Goal: Find specific page/section: Find specific page/section

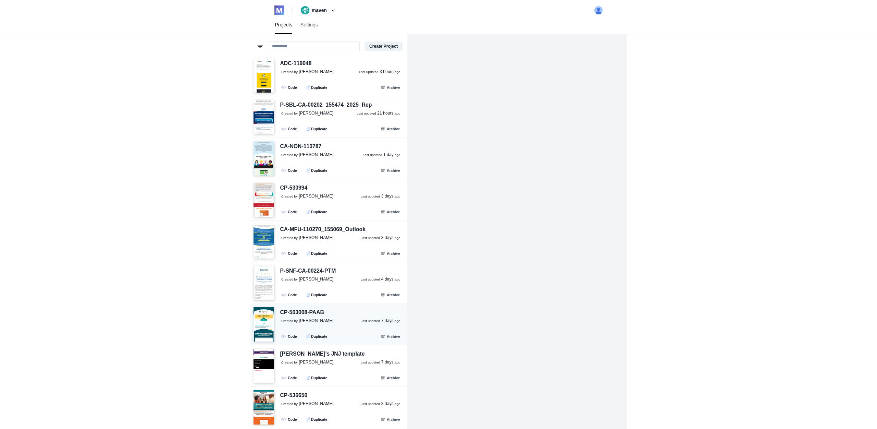
click at [302, 310] on div "CP-503008-PAAB" at bounding box center [302, 312] width 44 height 9
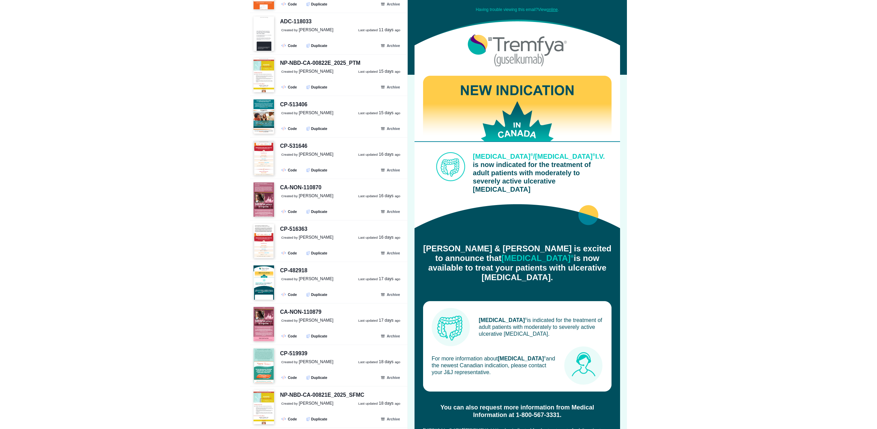
scroll to position [432, 0]
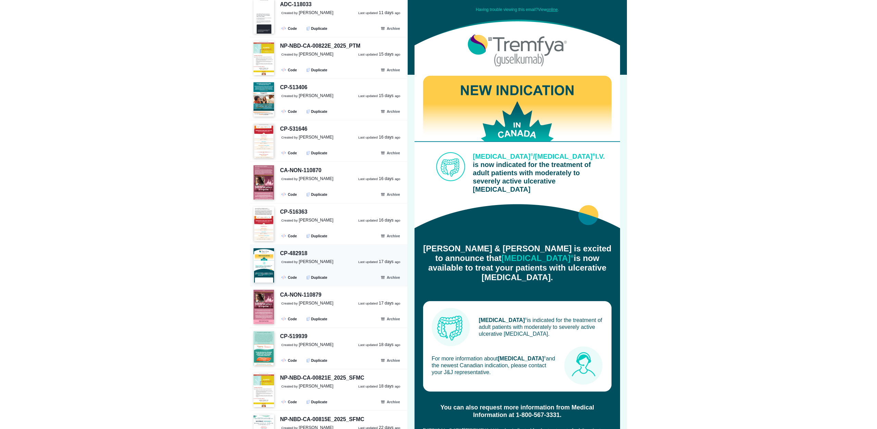
click at [267, 259] on img at bounding box center [264, 265] width 21 height 34
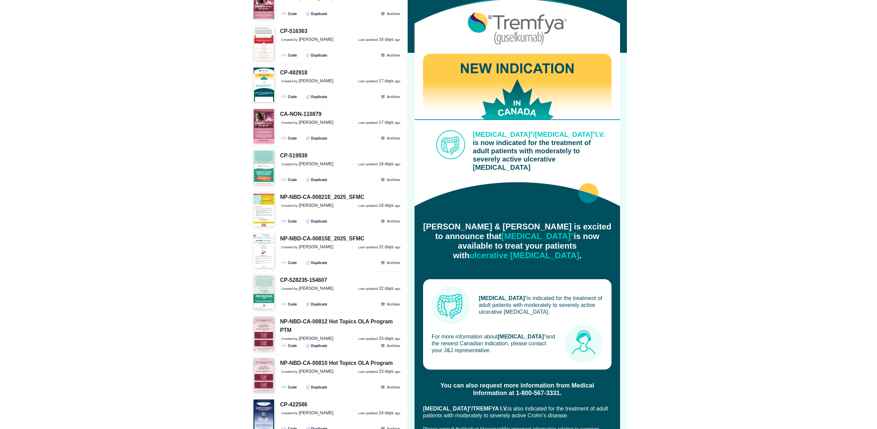
scroll to position [0, 0]
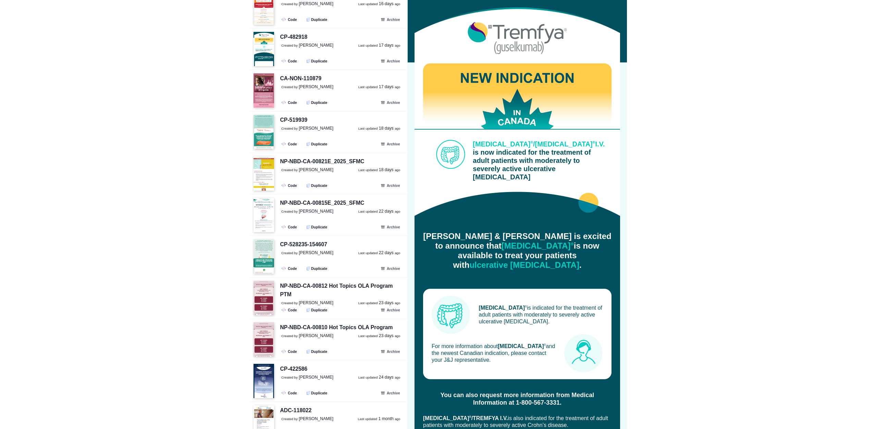
scroll to position [649, 0]
click at [301, 371] on div "CP-422586" at bounding box center [293, 368] width 27 height 9
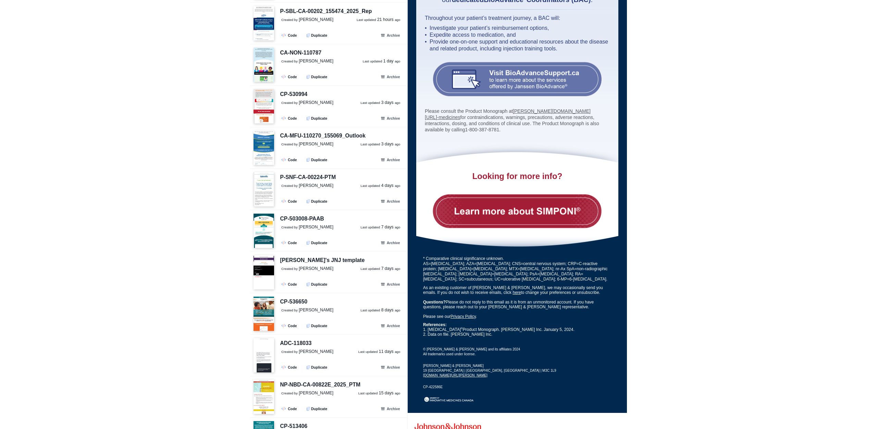
scroll to position [0, 0]
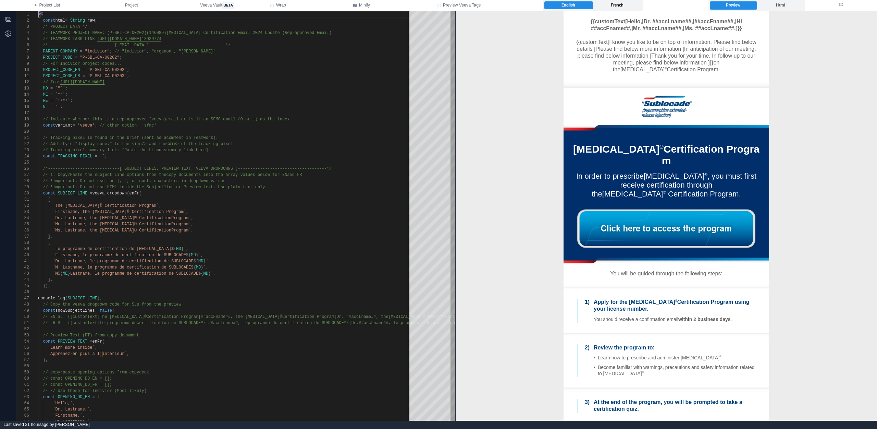
click at [600, 8] on label "French" at bounding box center [617, 5] width 48 height 8
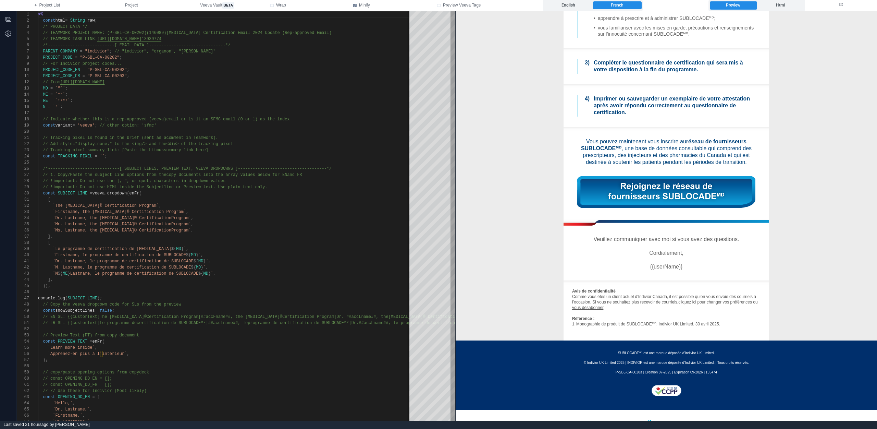
scroll to position [382, 0]
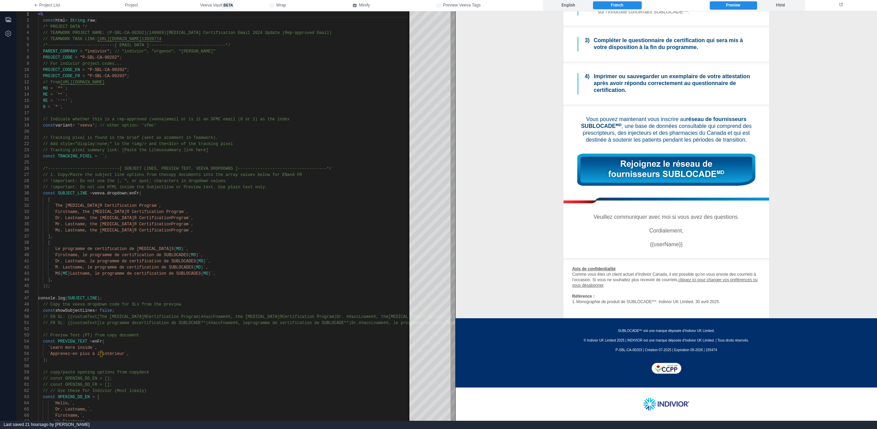
click at [630, 170] on img at bounding box center [666, 169] width 178 height 32
